Goal: Use online tool/utility: Utilize a website feature to perform a specific function

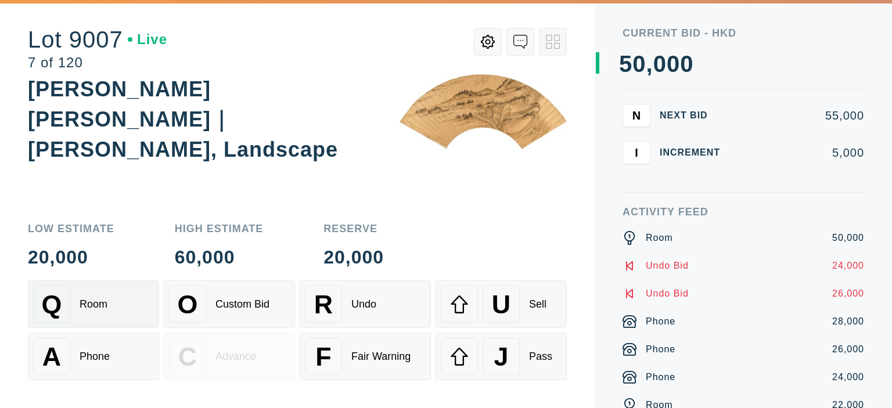
click at [96, 308] on div "Room" at bounding box center [94, 304] width 28 height 12
click at [81, 373] on div "A Phone" at bounding box center [93, 356] width 121 height 37
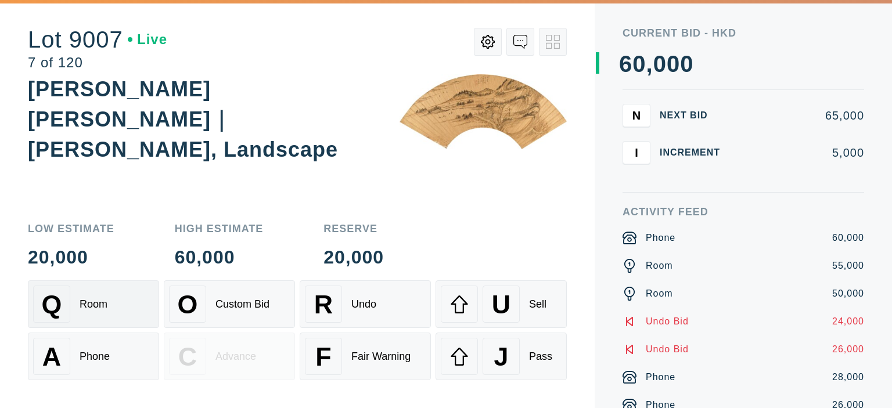
click at [107, 300] on div "Room" at bounding box center [94, 304] width 28 height 12
click at [109, 357] on div "Phone" at bounding box center [95, 357] width 30 height 12
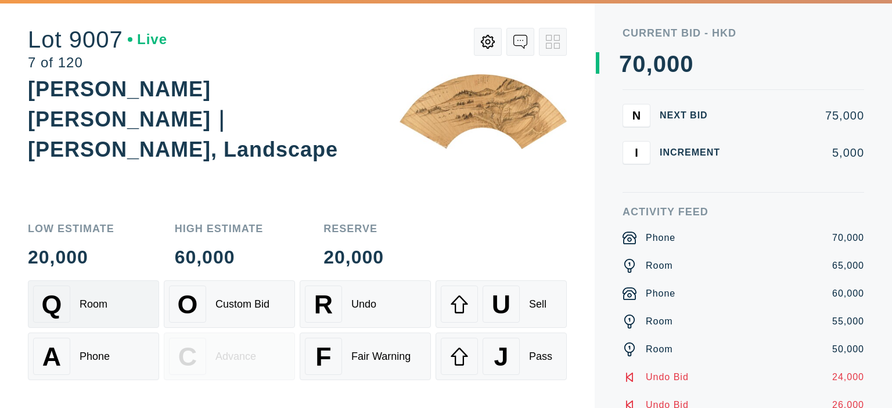
click at [126, 300] on div "Q Room" at bounding box center [93, 304] width 121 height 37
click at [102, 365] on div "A Phone" at bounding box center [93, 356] width 121 height 37
click at [128, 303] on div "Q Room" at bounding box center [93, 304] width 121 height 37
click at [123, 340] on div "A Phone" at bounding box center [93, 356] width 121 height 37
click at [130, 302] on div "Q Room" at bounding box center [93, 304] width 121 height 37
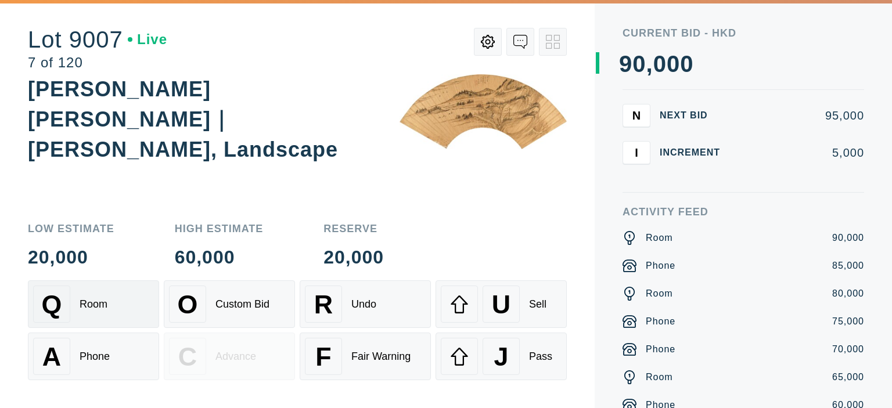
click at [130, 302] on div "Q Room" at bounding box center [93, 304] width 121 height 37
click at [130, 332] on div "Q Room O Custom Bid R Undo U Sell A Phone C Advance F Fair Warning J Pass" at bounding box center [297, 330] width 539 height 100
click at [107, 377] on button "A Phone" at bounding box center [93, 357] width 131 height 48
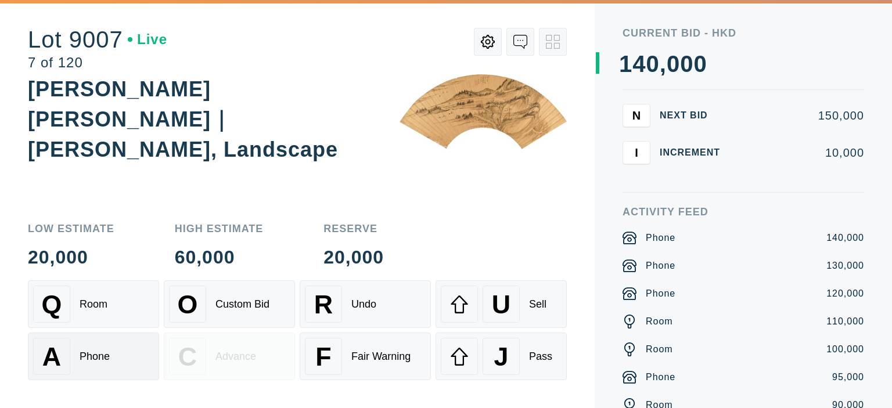
click at [107, 377] on button "A Phone" at bounding box center [93, 357] width 131 height 48
click at [386, 318] on div "R Undo" at bounding box center [365, 304] width 121 height 37
